Goal: Use online tool/utility: Utilize a website feature to perform a specific function

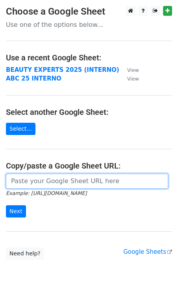
click at [53, 183] on input "url" at bounding box center [87, 180] width 162 height 15
paste input "[URL][DOMAIN_NAME]"
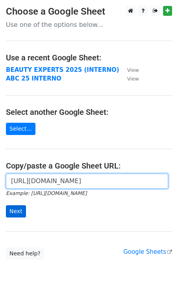
type input "[URL][DOMAIN_NAME]"
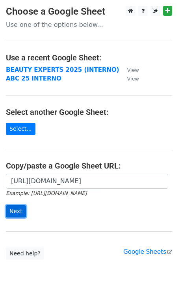
click at [14, 211] on input "Next" at bounding box center [16, 211] width 20 height 12
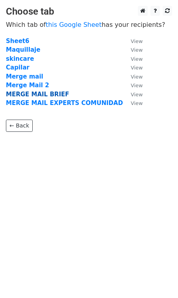
click at [42, 94] on strong "MERGE MAIL BRIEF" at bounding box center [37, 94] width 63 height 7
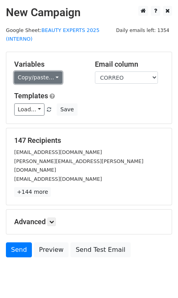
click at [38, 76] on link "Copy/paste..." at bounding box center [38, 77] width 48 height 12
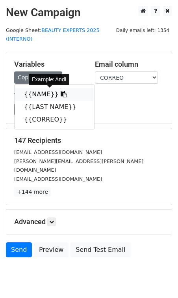
click at [36, 93] on link "{{NAME}}" at bounding box center [55, 94] width 80 height 13
